Goal: Subscribe to service/newsletter

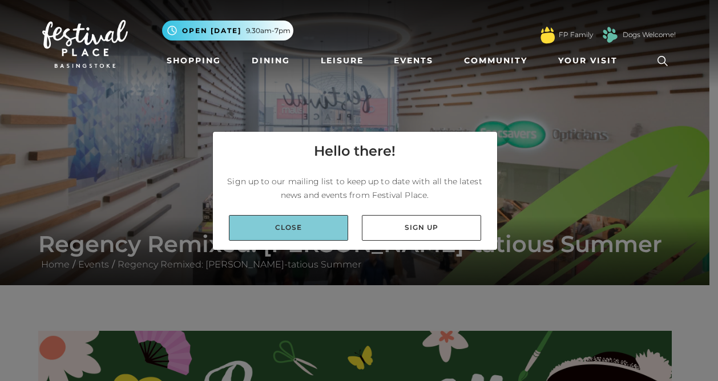
click at [312, 221] on link "Close" at bounding box center [288, 228] width 119 height 26
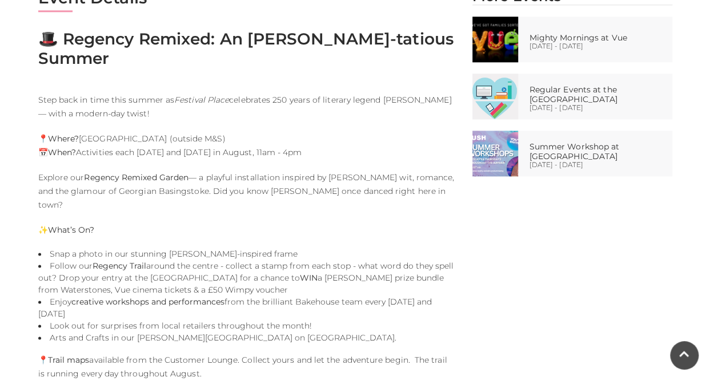
scroll to position [343, 0]
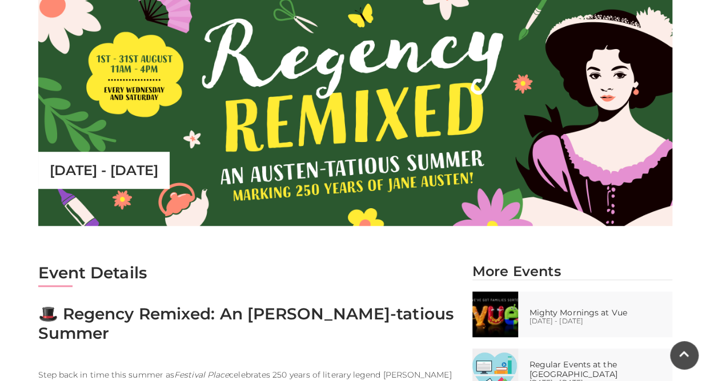
click at [327, 159] on img at bounding box center [355, 108] width 634 height 238
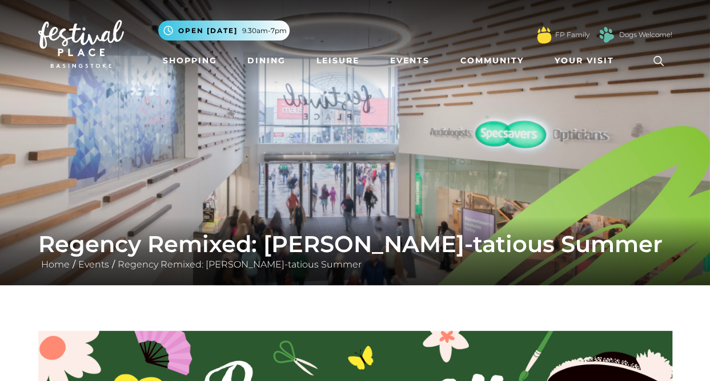
scroll to position [57, 0]
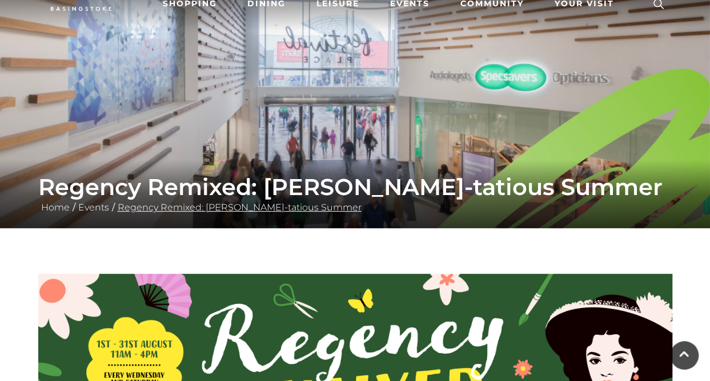
click at [308, 204] on link "Regency Remixed: [PERSON_NAME]-tatious Summer" at bounding box center [239, 207] width 249 height 11
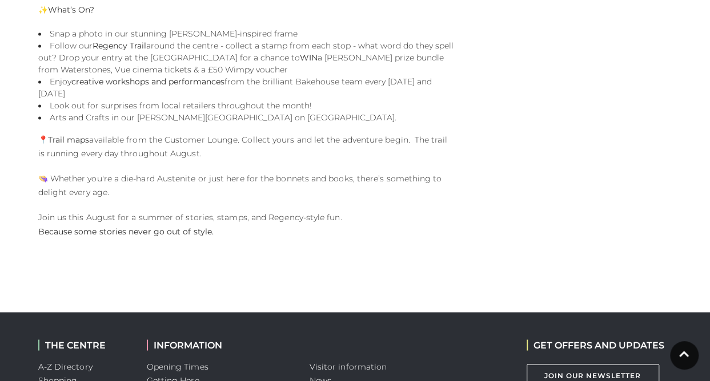
scroll to position [856, 0]
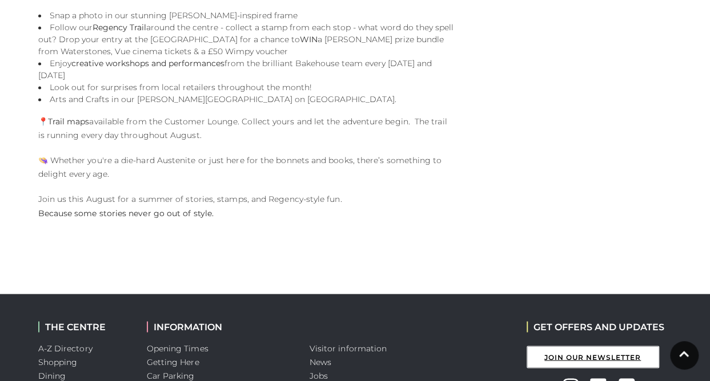
click at [573, 346] on link "Join Our Newsletter" at bounding box center [592, 357] width 132 height 22
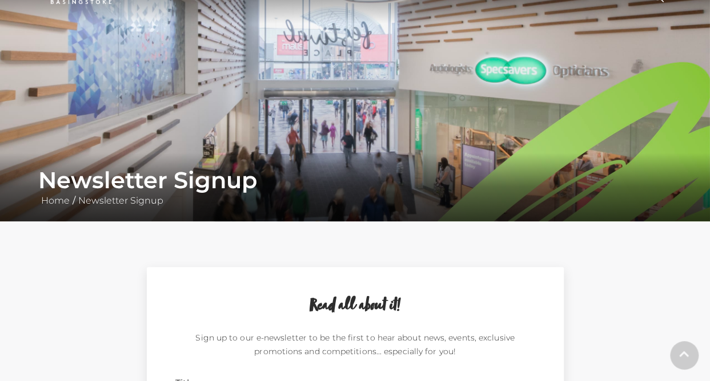
scroll to position [171, 0]
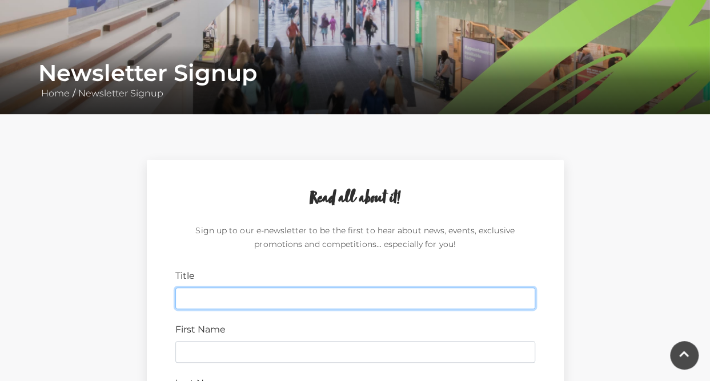
click at [234, 302] on input "Title" at bounding box center [355, 299] width 360 height 22
type input "Mrs"
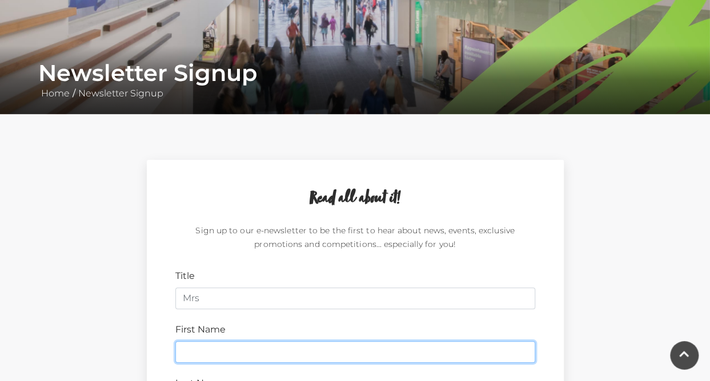
click at [482, 359] on input "First Name" at bounding box center [355, 352] width 360 height 22
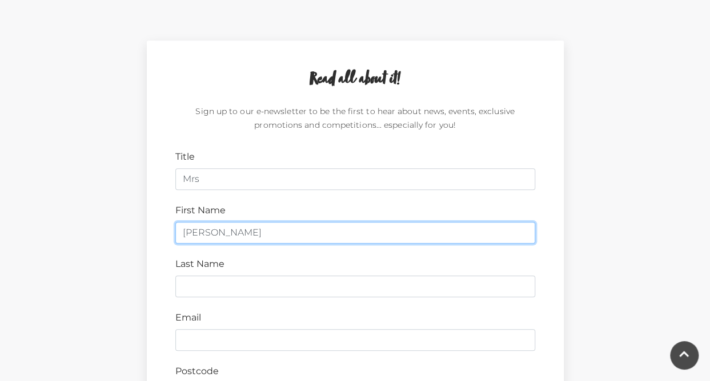
scroll to position [343, 0]
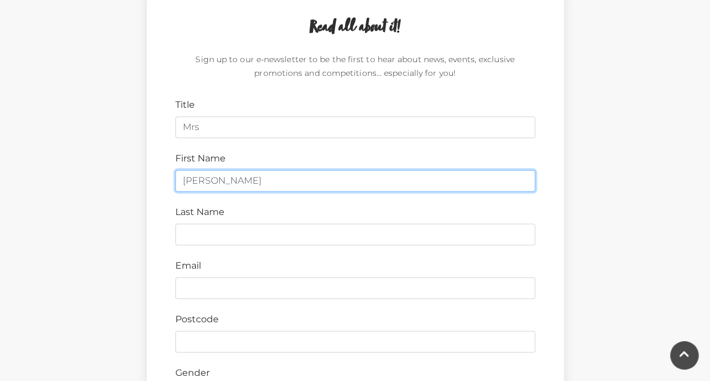
type input "Danielle"
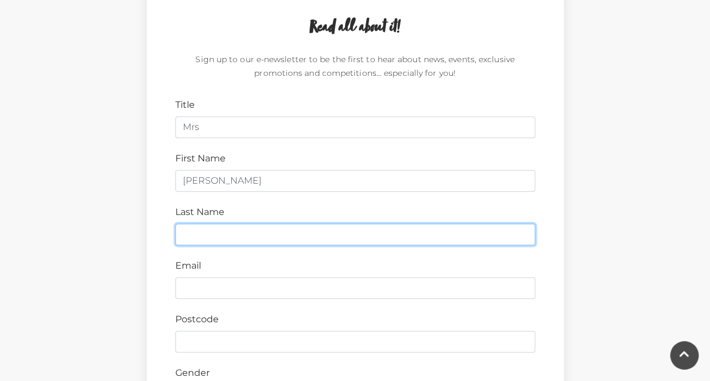
click at [271, 238] on input "Last Name" at bounding box center [355, 235] width 360 height 22
type input "Simnor"
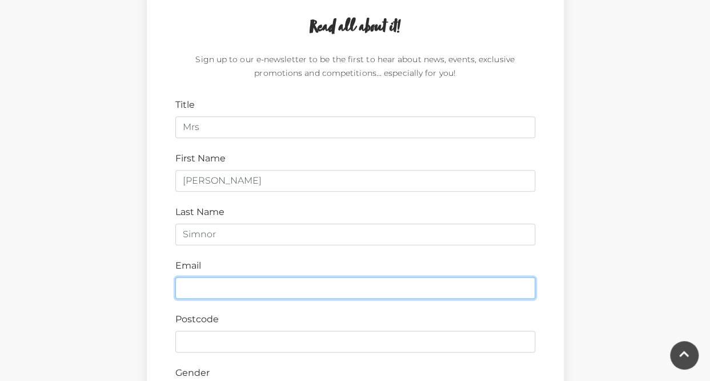
click at [232, 284] on input "Email" at bounding box center [355, 288] width 360 height 22
type input "danisimnor@gmail.com"
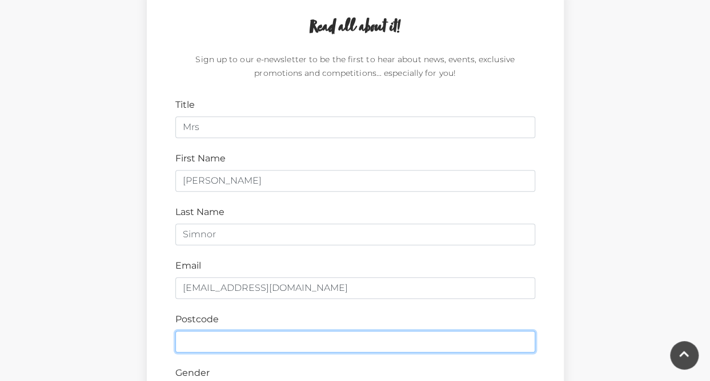
click at [238, 336] on input "Postcode" at bounding box center [355, 342] width 360 height 22
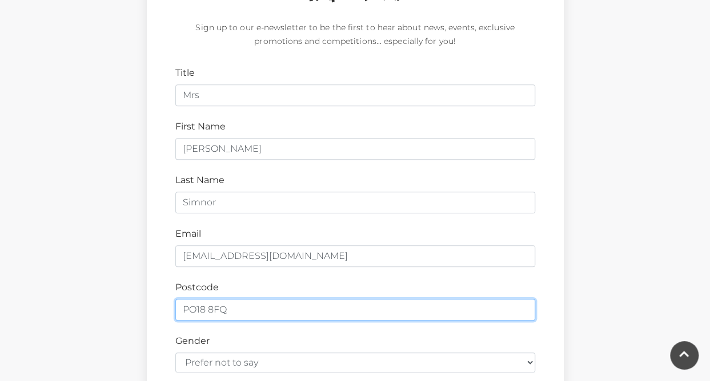
scroll to position [400, 0]
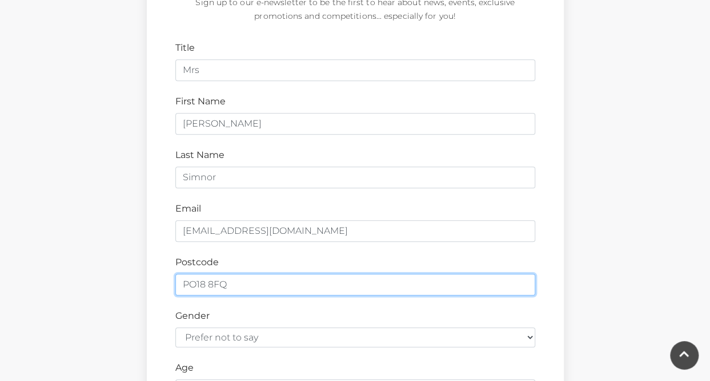
type input "PO18 8FQ"
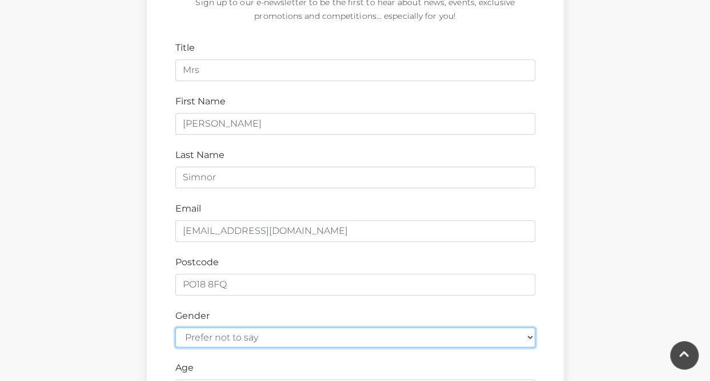
click at [532, 331] on select "Prefer not to say Female Male" at bounding box center [355, 338] width 360 height 20
select select "female"
click at [175, 328] on select "Prefer not to say Female Male" at bounding box center [355, 338] width 360 height 20
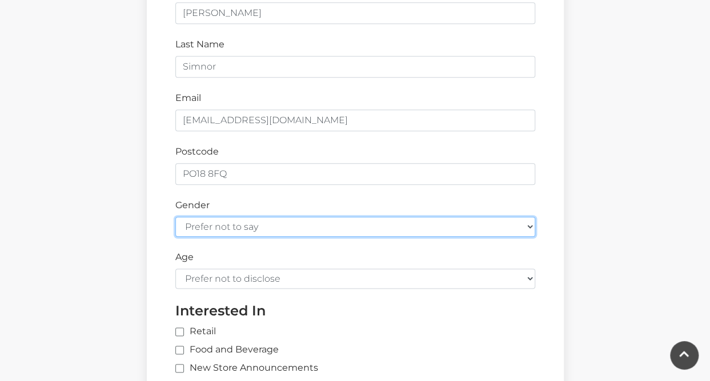
scroll to position [514, 0]
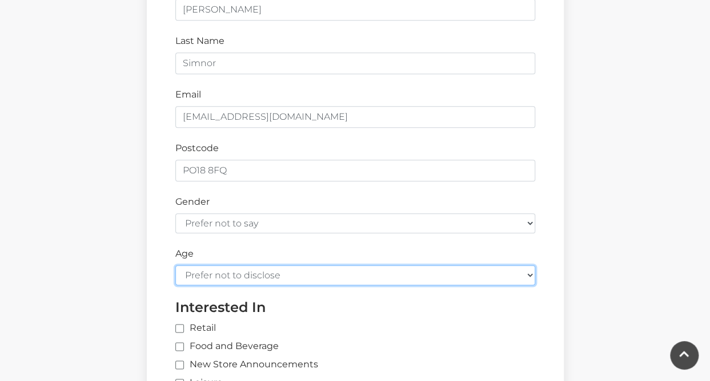
click at [530, 271] on select "Prefer not to disclose Under 18 18-24 25-34 35-44 45-54 55-64 65+" at bounding box center [355, 275] width 360 height 20
select select "45-54"
click at [175, 265] on select "Prefer not to disclose Under 18 18-24 25-34 35-44 45-54 55-64 65+" at bounding box center [355, 275] width 360 height 20
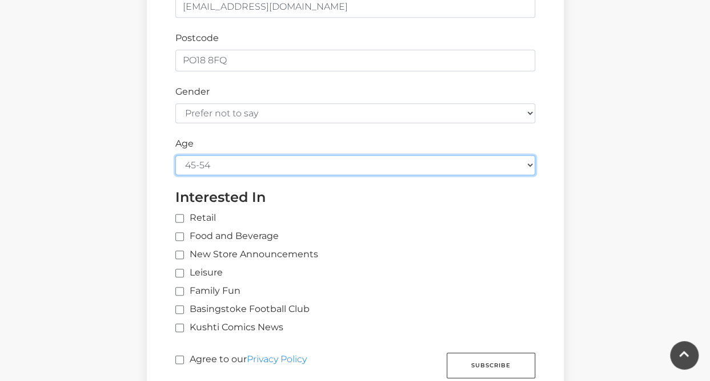
scroll to position [628, 0]
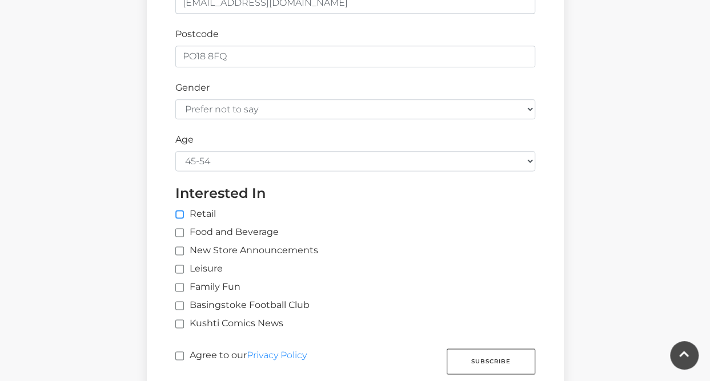
click at [178, 211] on input "Retail" at bounding box center [363, 214] width 377 height 7
checkbox input "true"
click at [180, 226] on label "Food and Beverage" at bounding box center [226, 233] width 103 height 14
click at [180, 230] on input "Food and Beverage" at bounding box center [178, 233] width 7 height 7
checkbox input "true"
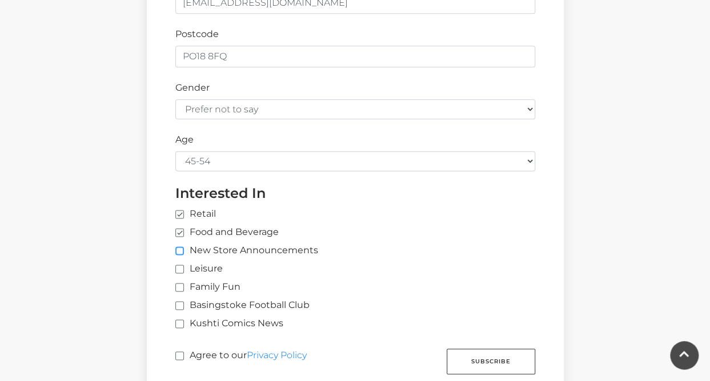
click at [180, 248] on input "New Store Announcements" at bounding box center [178, 251] width 7 height 7
checkbox input "true"
click at [179, 267] on input "Leisure" at bounding box center [178, 269] width 7 height 7
checkbox input "true"
click at [178, 353] on input "Agree to our Privacy Policy" at bounding box center [178, 356] width 7 height 7
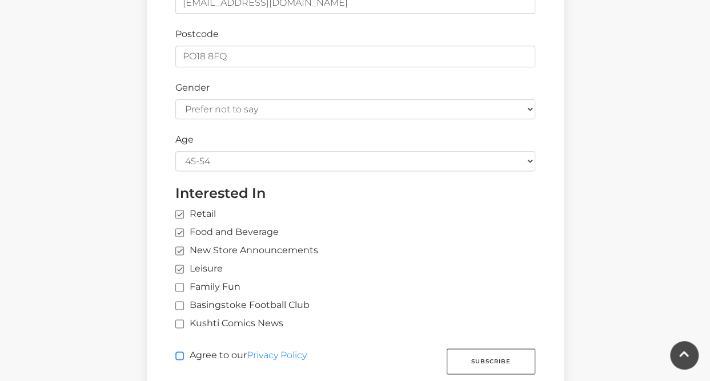
checkbox input "true"
click at [488, 357] on button "Subscribe" at bounding box center [490, 362] width 88 height 26
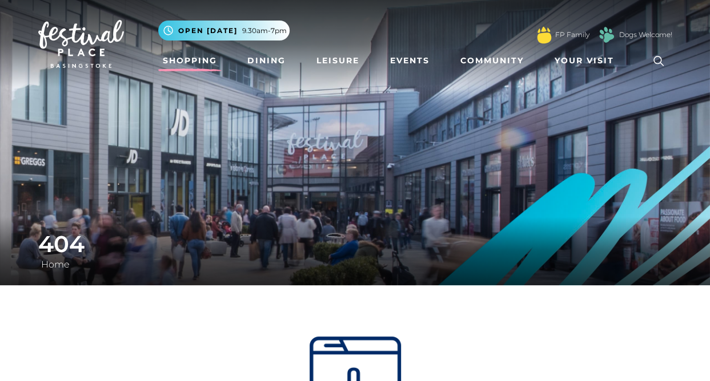
click at [196, 59] on link "Shopping" at bounding box center [189, 60] width 63 height 21
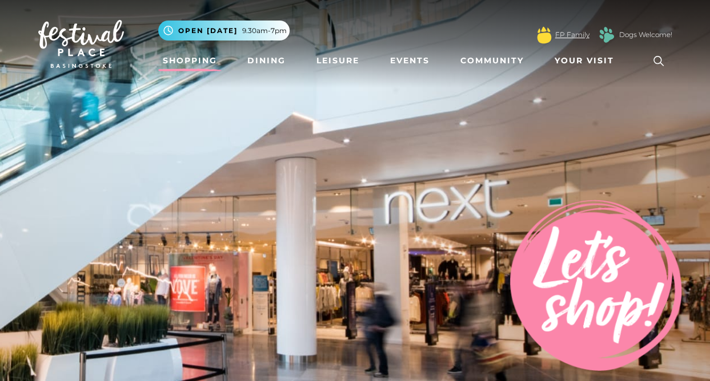
click at [574, 33] on link "FP Family" at bounding box center [572, 35] width 34 height 10
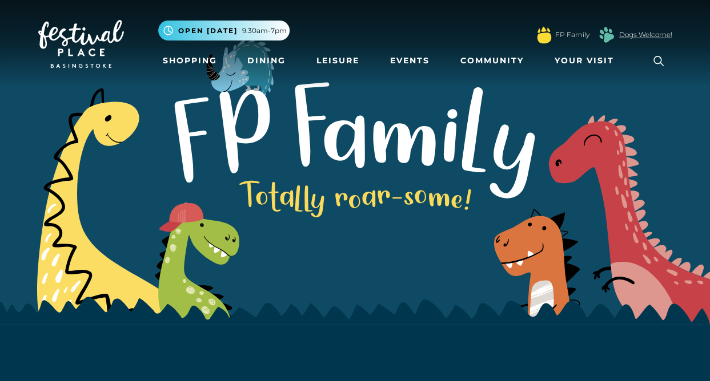
click at [637, 31] on link "Dogs Welcome!" at bounding box center [645, 35] width 53 height 10
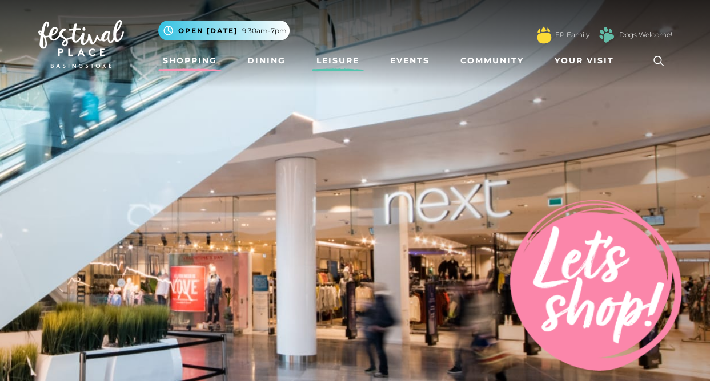
click at [342, 54] on link "Leisure" at bounding box center [338, 60] width 52 height 21
